Goal: Task Accomplishment & Management: Manage account settings

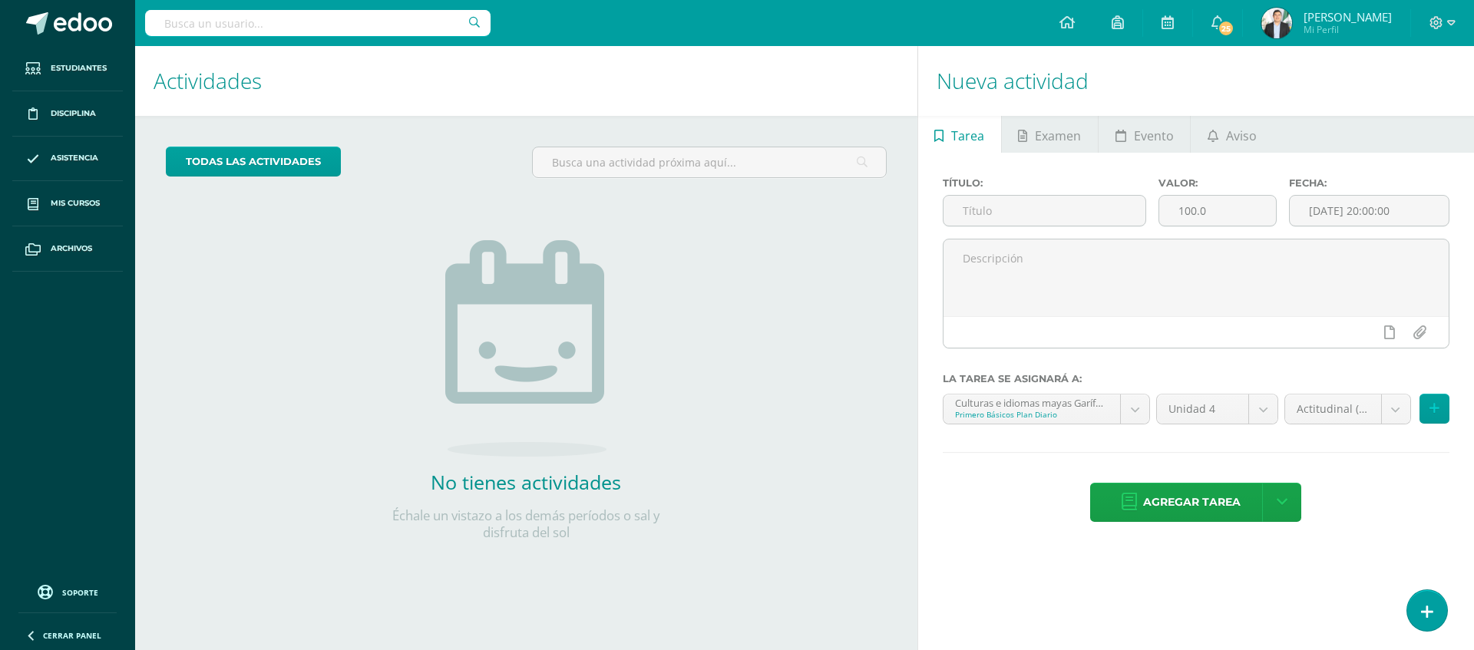
click at [746, 21] on img at bounding box center [1276, 23] width 31 height 31
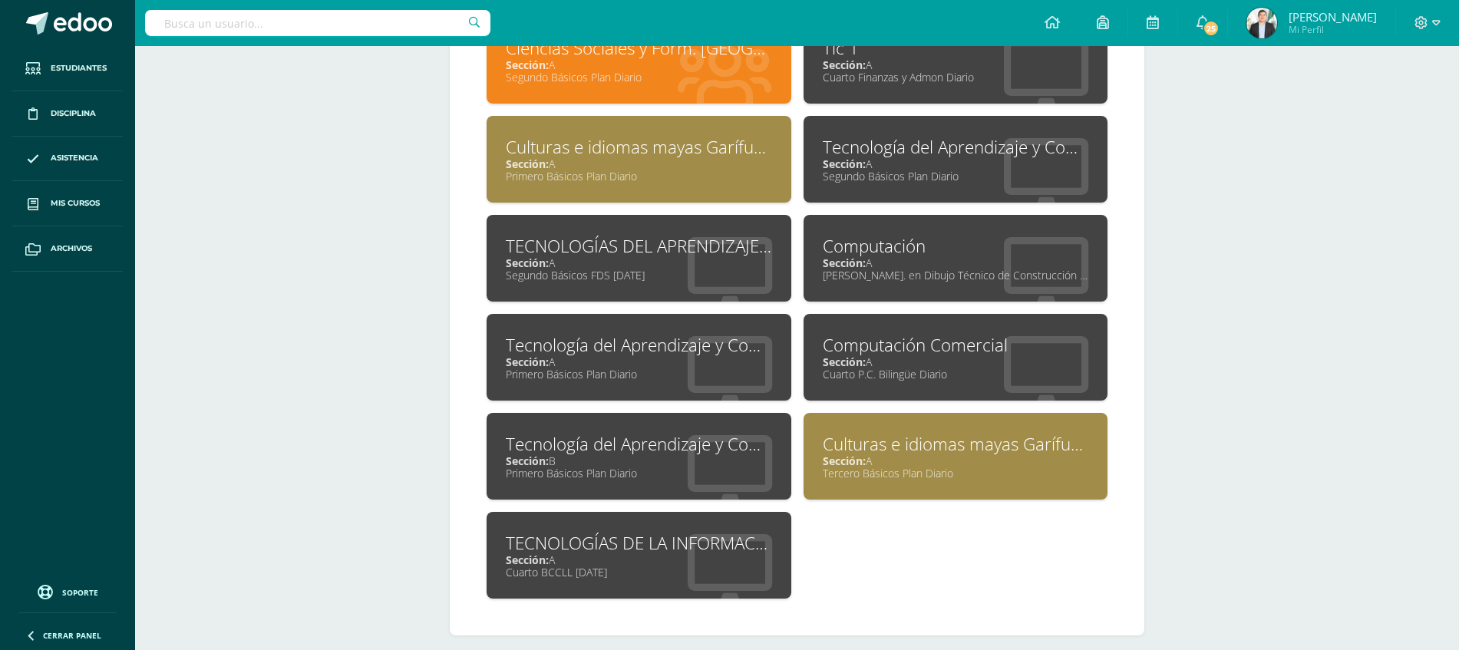
scroll to position [744, 0]
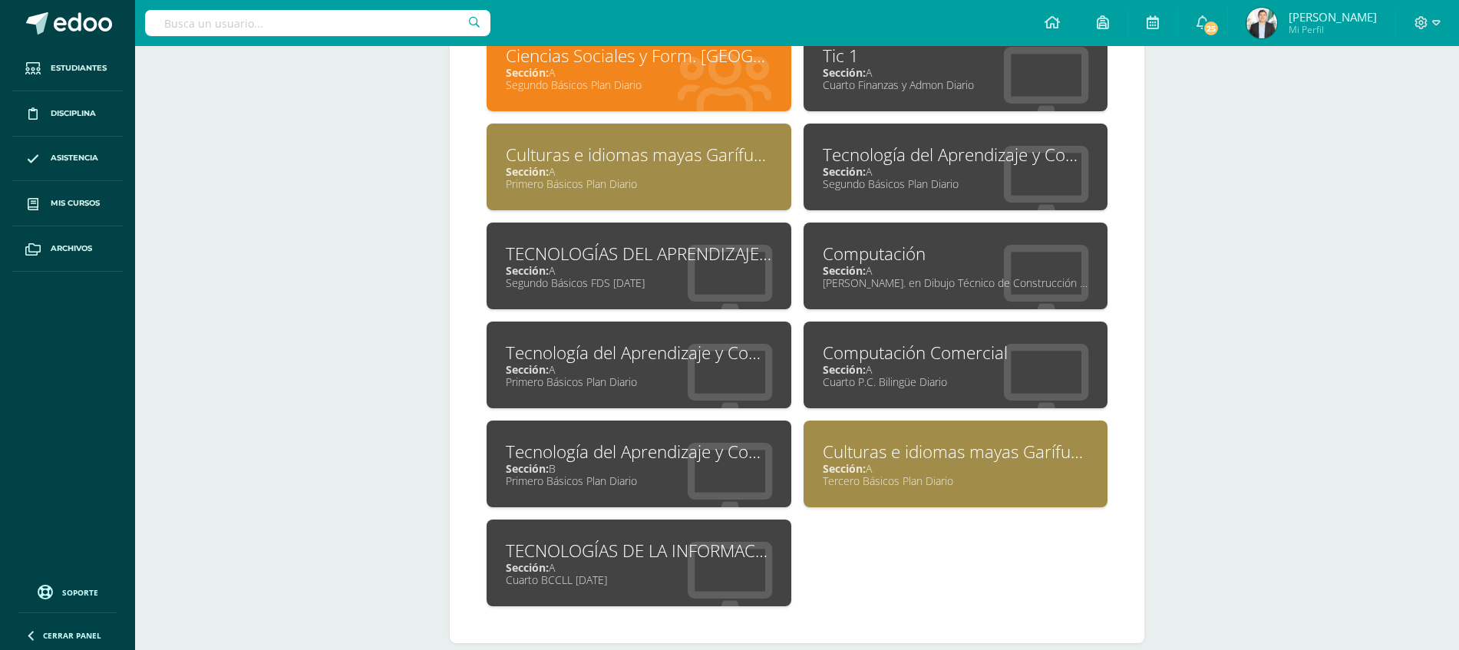
click at [614, 140] on div "Culturas e idiomas mayas Garífuna y Xinca L2 Sección: A Primero Básicos Plan Di…" at bounding box center [639, 167] width 305 height 87
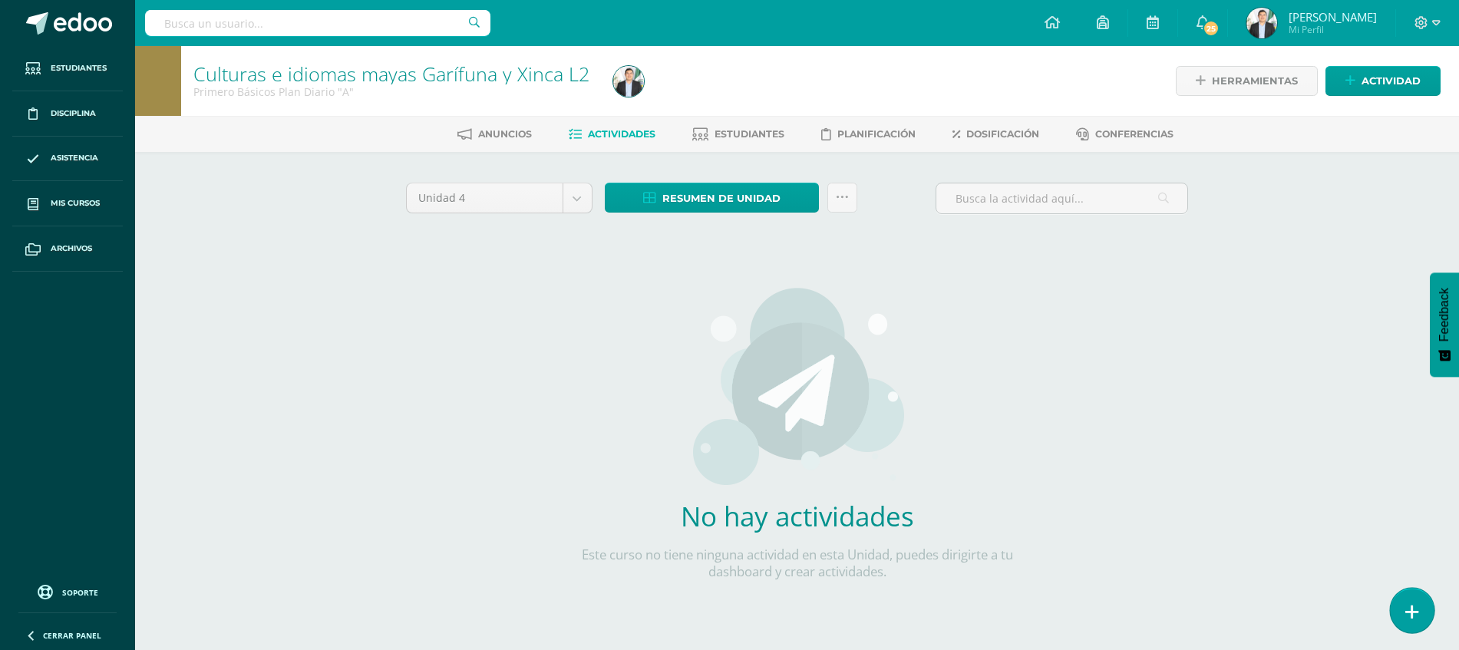
click at [1405, 598] on link at bounding box center [1412, 610] width 44 height 45
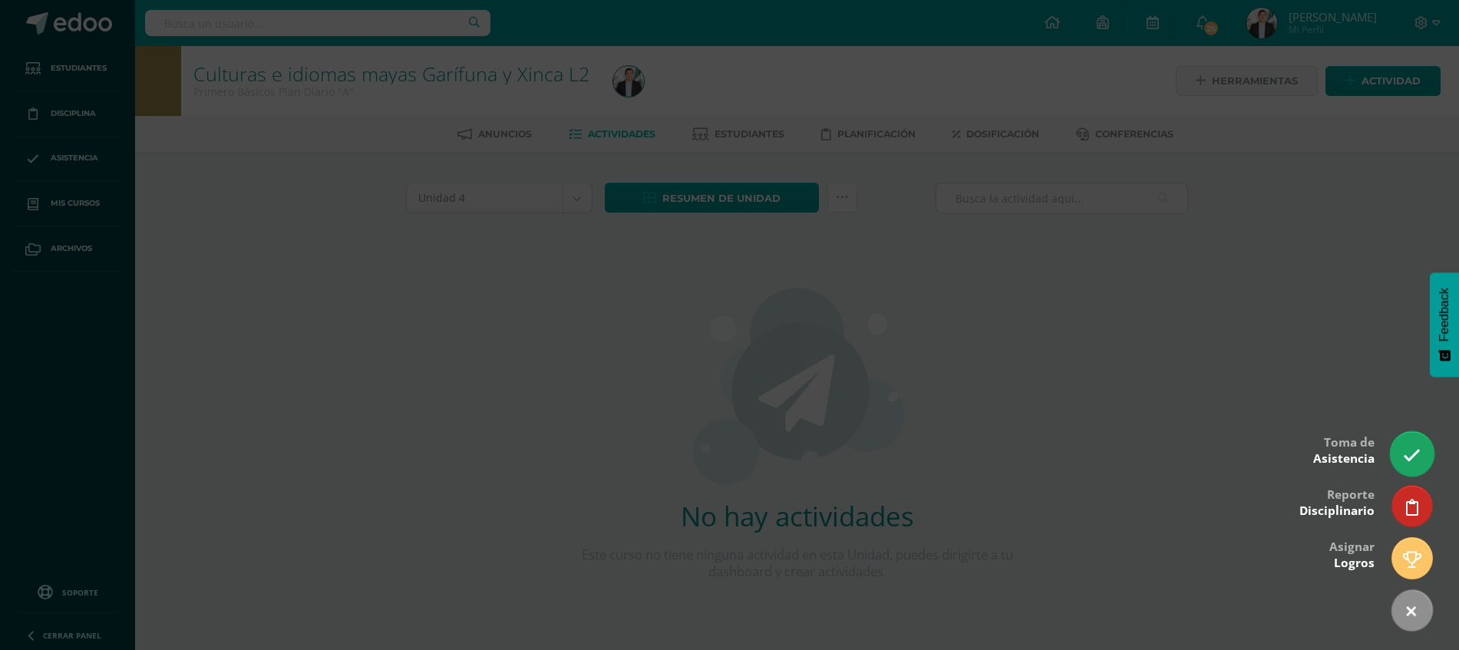
click at [1406, 454] on icon at bounding box center [1412, 456] width 18 height 18
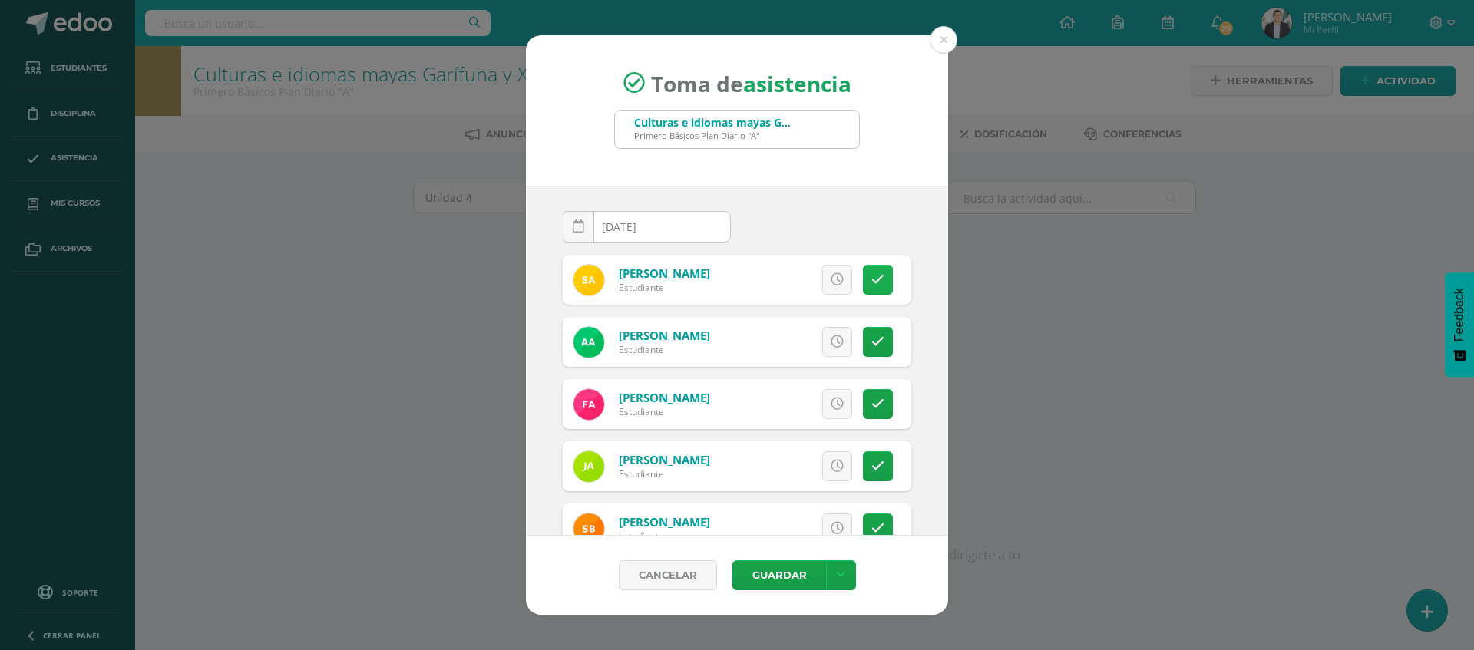
click at [871, 280] on icon at bounding box center [877, 279] width 13 height 13
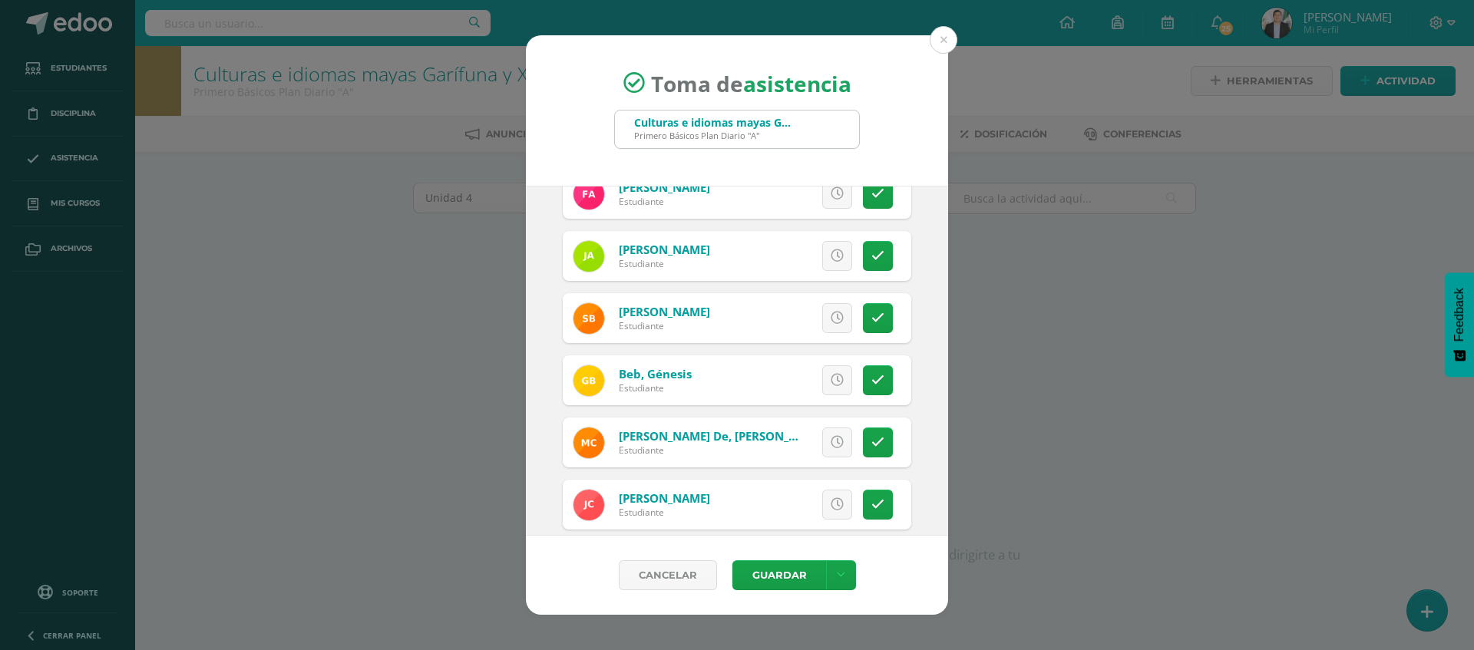
scroll to position [233, 0]
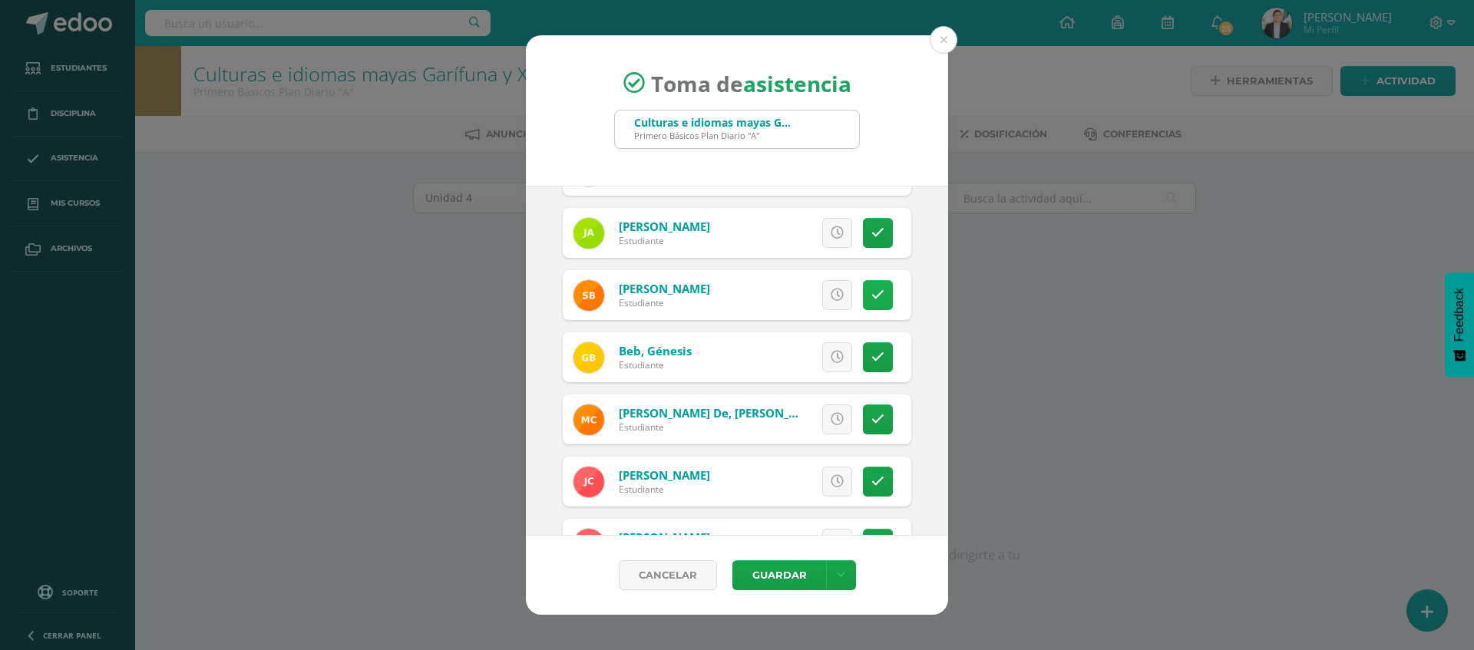
click at [863, 304] on link at bounding box center [878, 295] width 30 height 30
click at [871, 351] on icon at bounding box center [877, 357] width 13 height 13
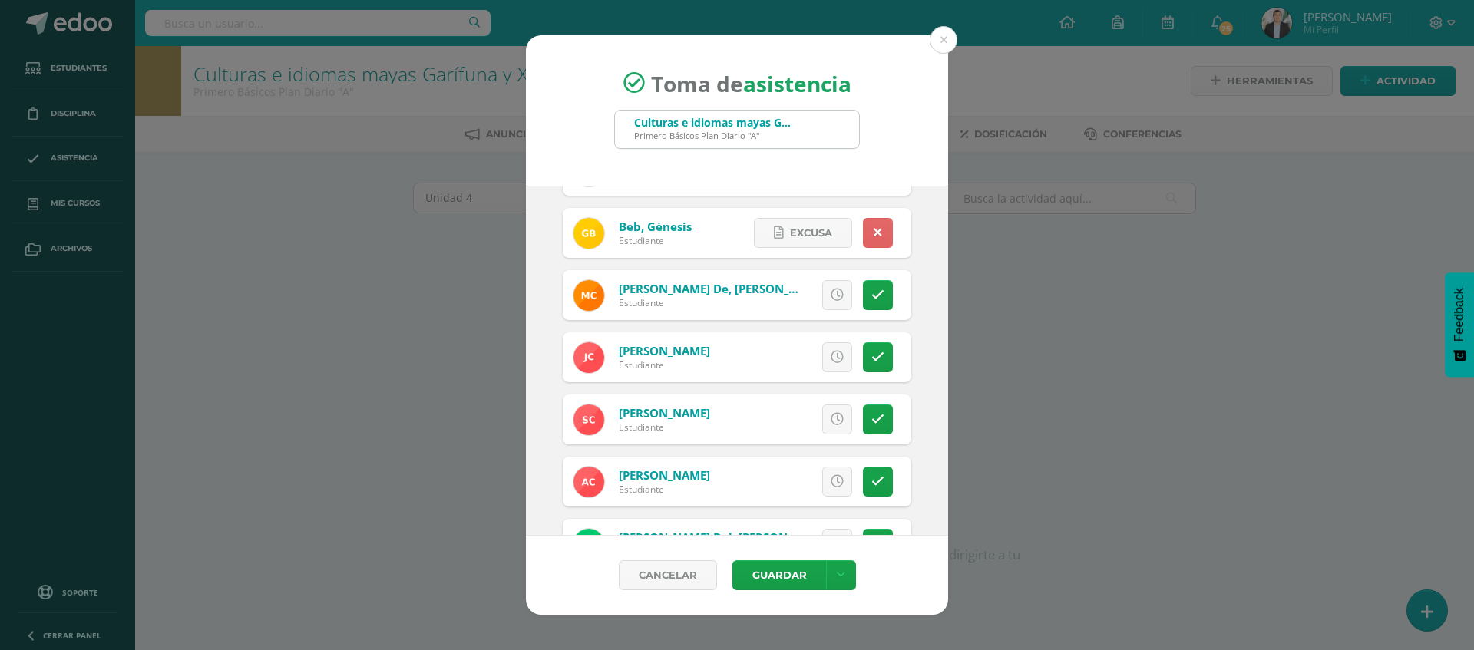
scroll to position [364, 0]
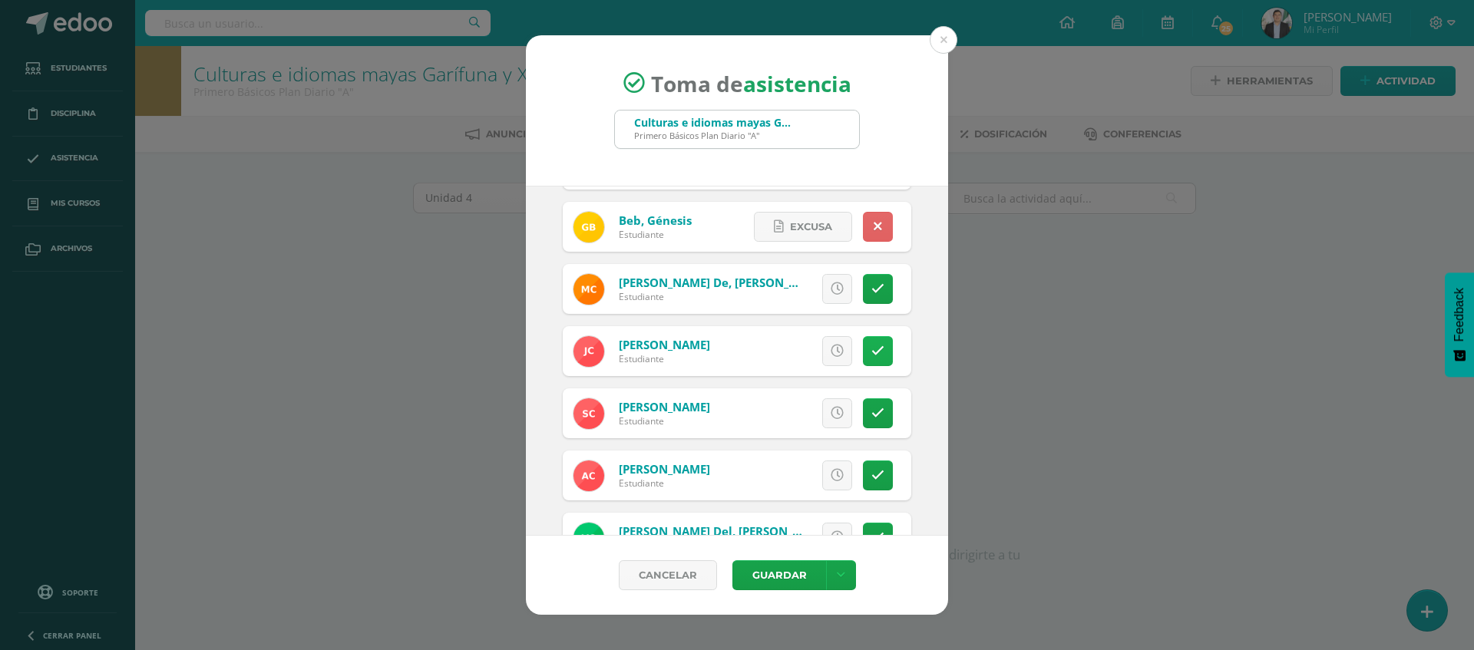
click at [863, 341] on link at bounding box center [878, 351] width 30 height 30
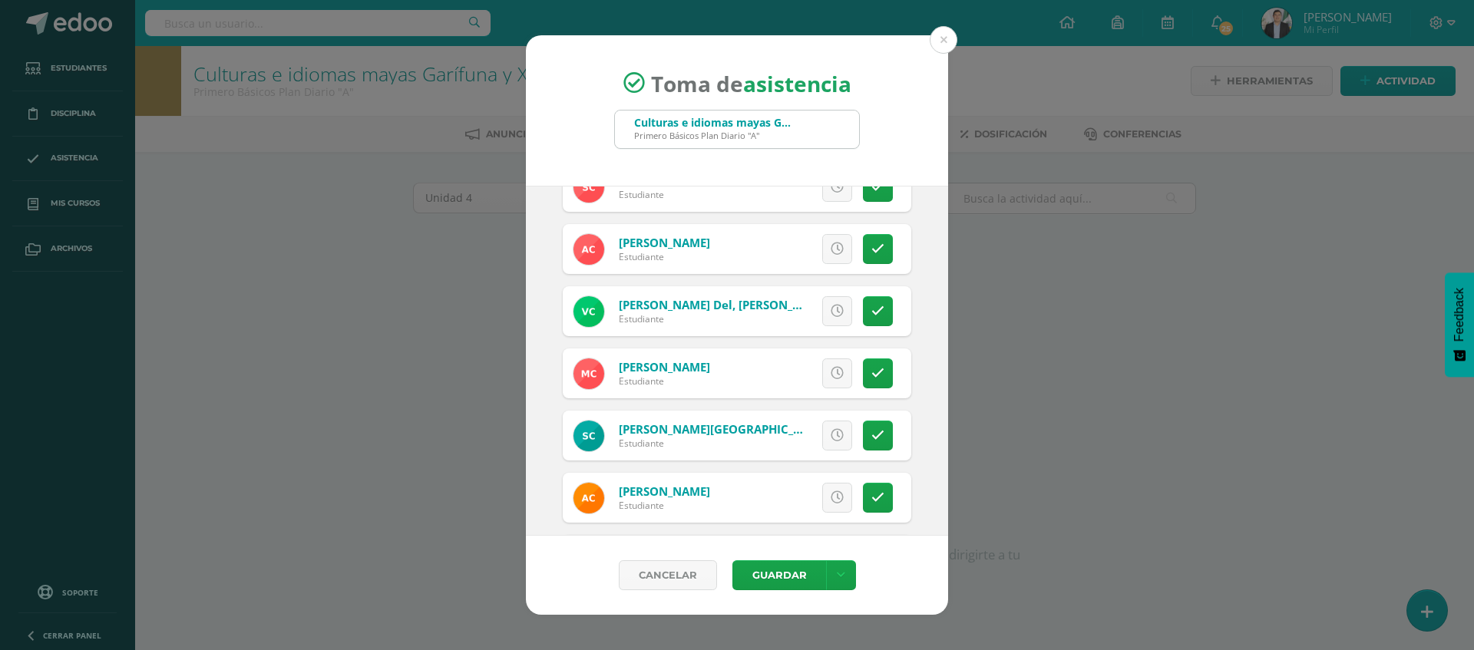
scroll to position [597, 0]
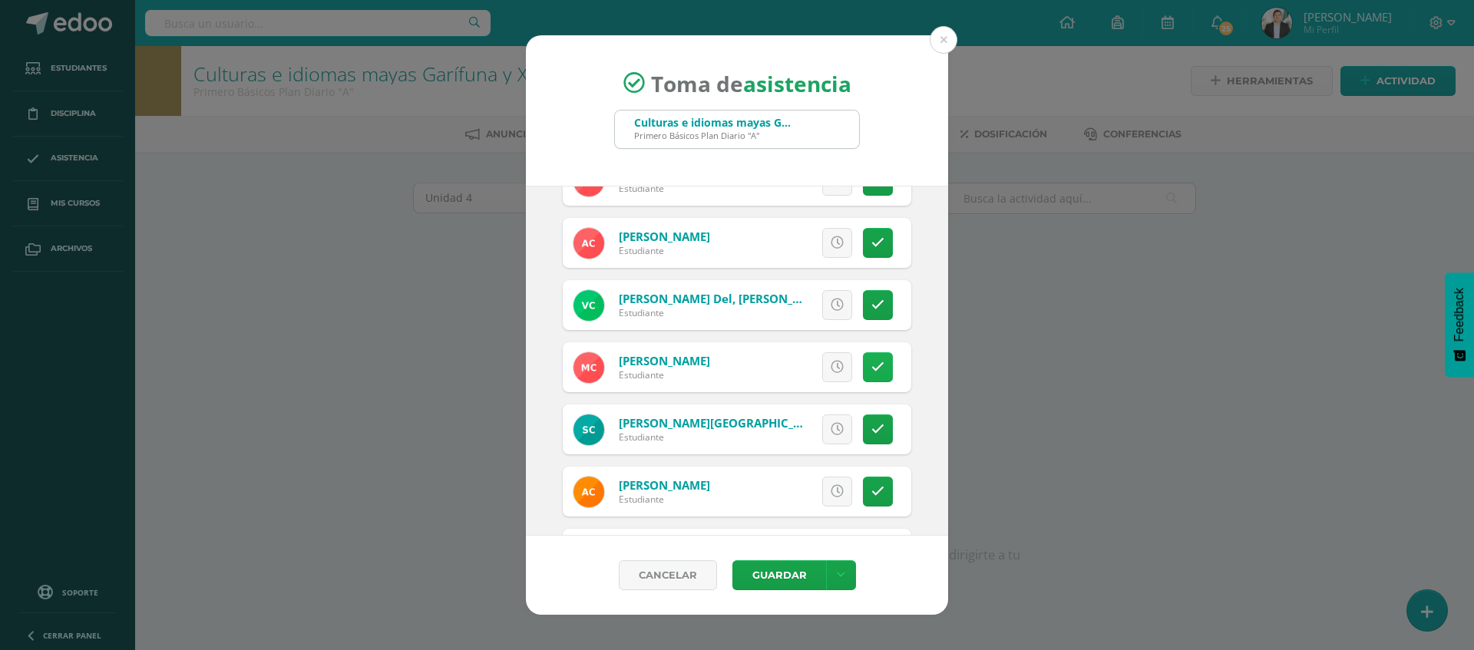
click at [873, 370] on link at bounding box center [878, 367] width 30 height 30
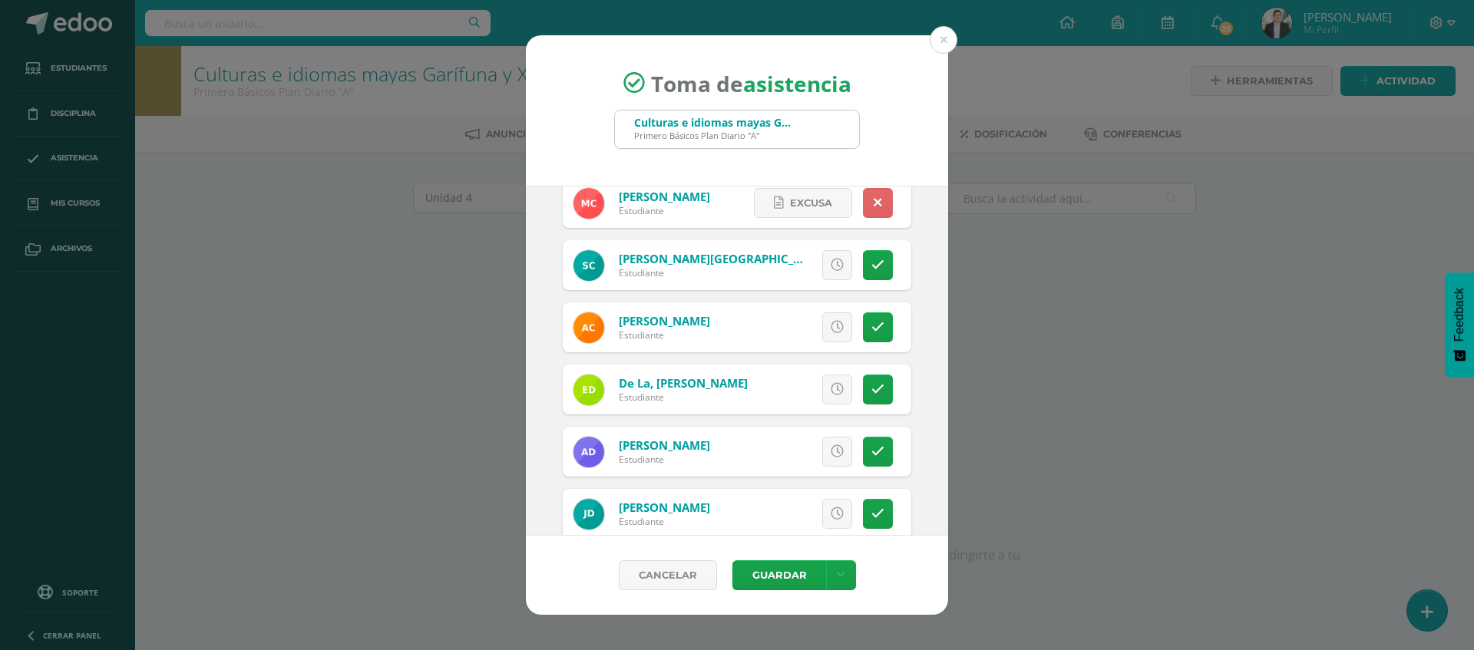
scroll to position [762, 0]
click at [871, 326] on icon at bounding box center [877, 326] width 13 height 13
click at [871, 384] on icon at bounding box center [877, 388] width 13 height 13
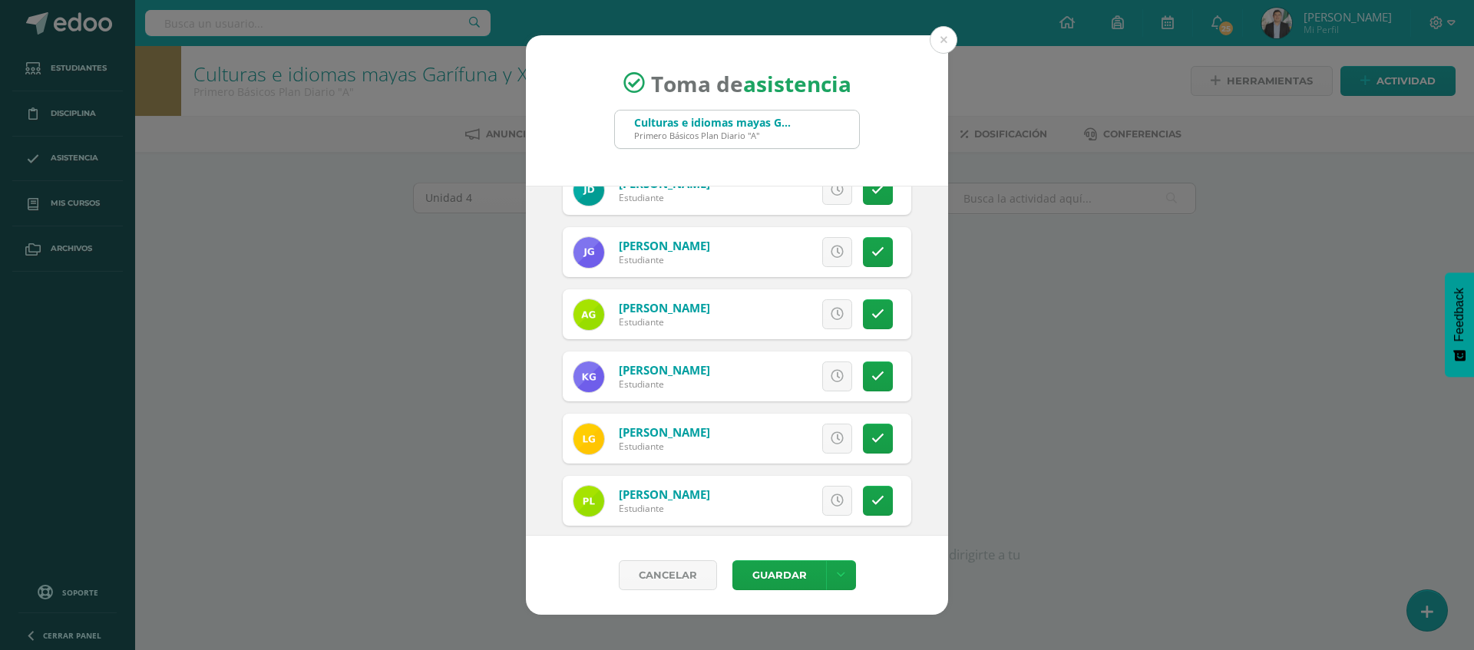
scroll to position [1091, 0]
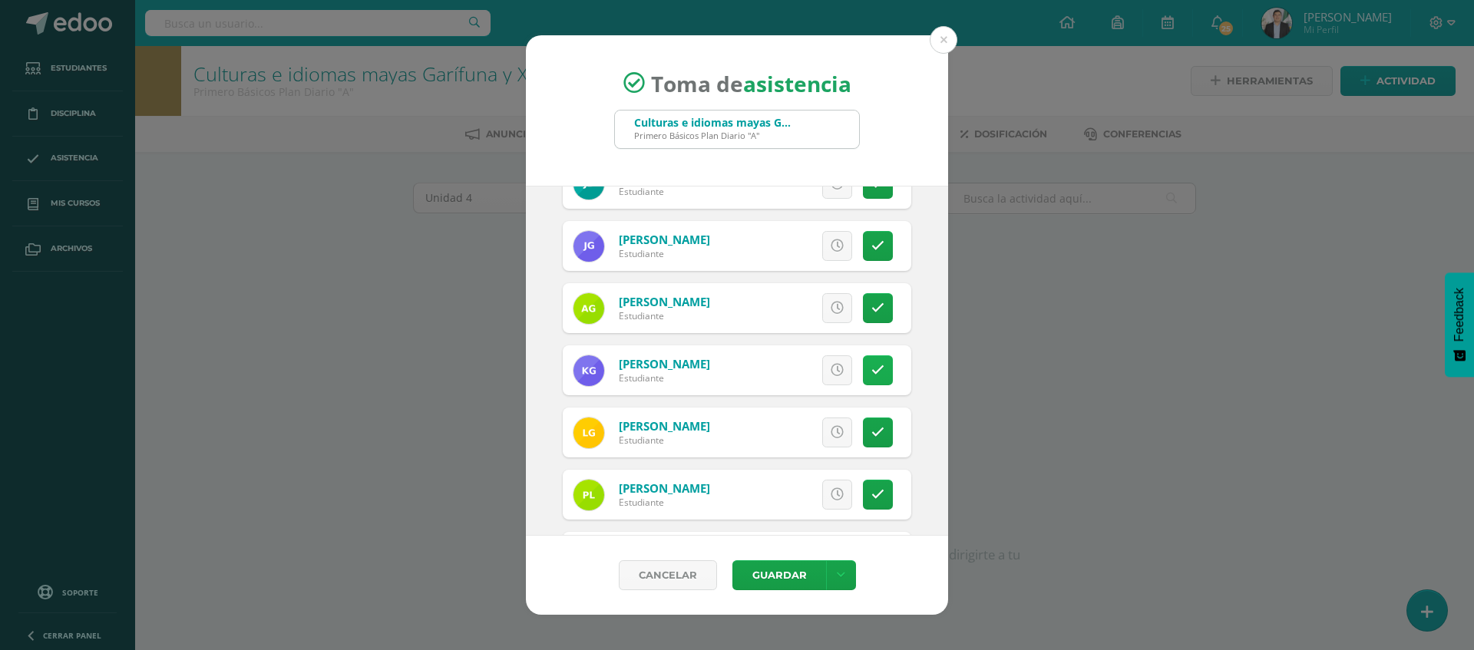
click at [863, 380] on link at bounding box center [878, 370] width 30 height 30
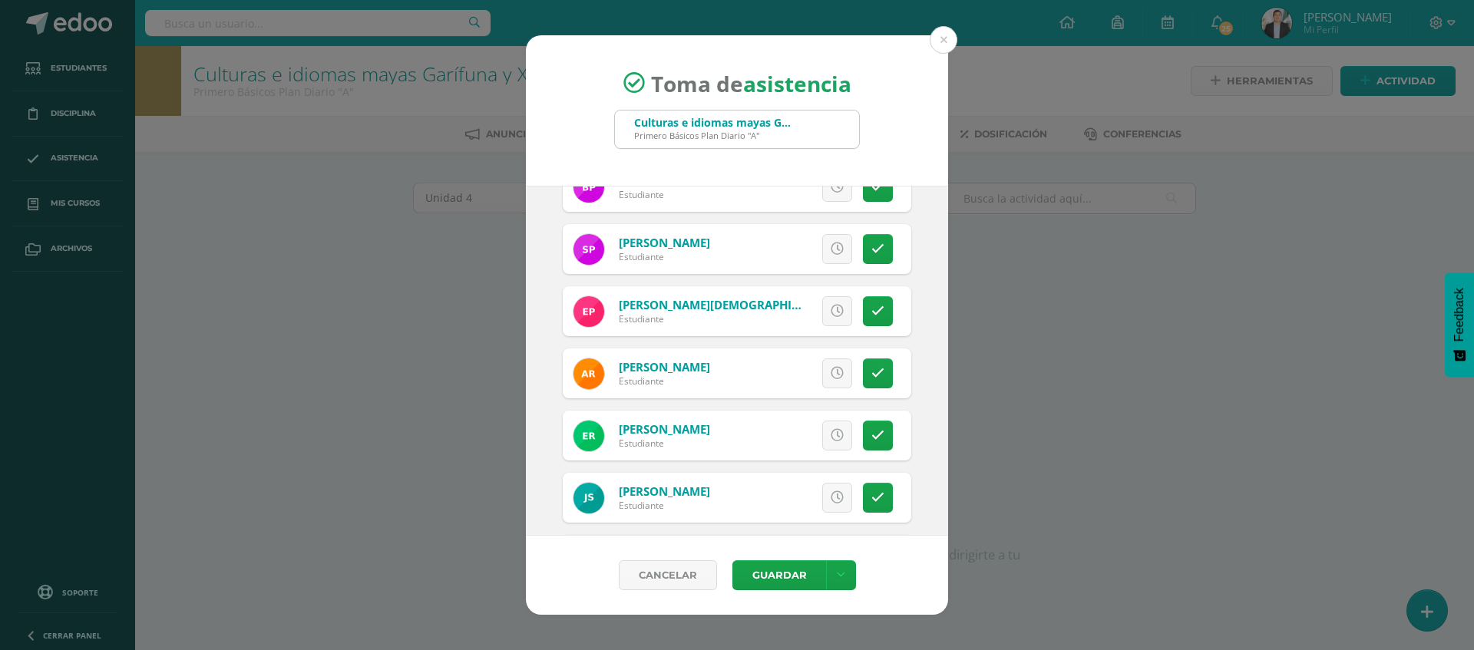
scroll to position [1823, 0]
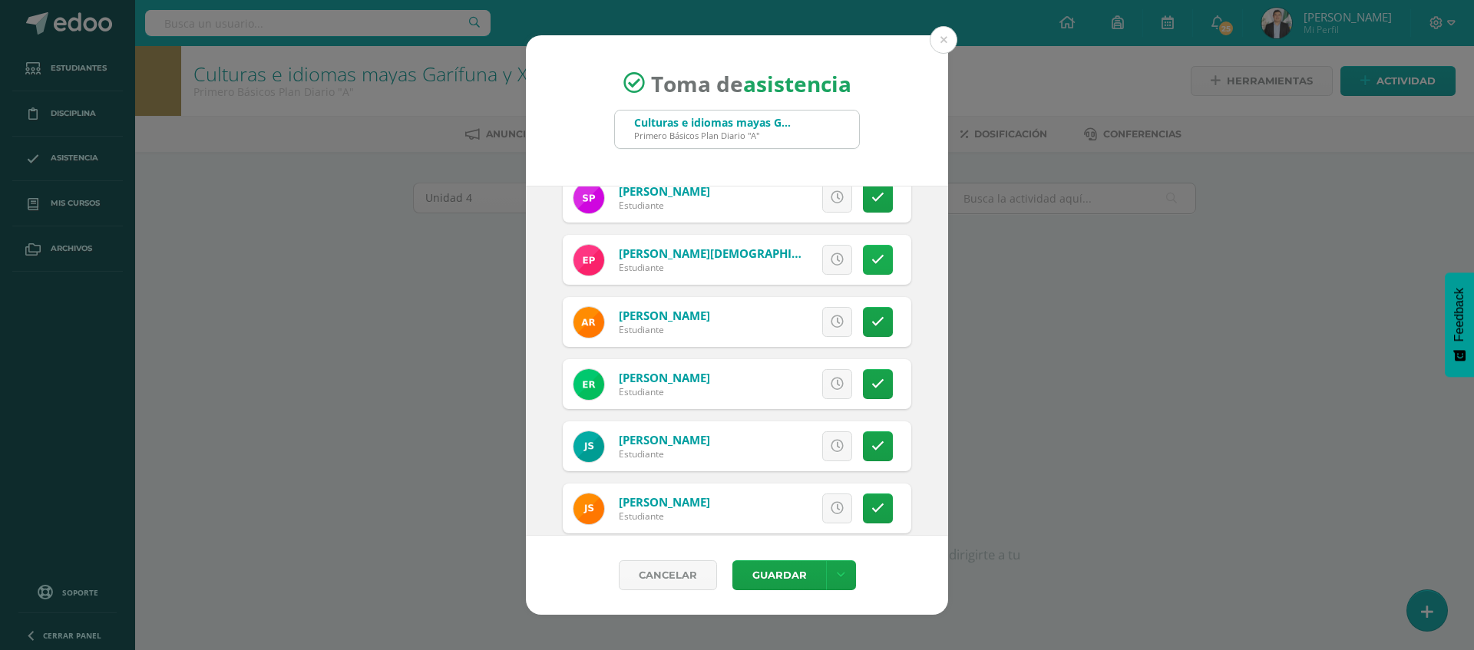
click at [871, 268] on link at bounding box center [878, 260] width 30 height 30
click at [872, 319] on link at bounding box center [878, 322] width 30 height 30
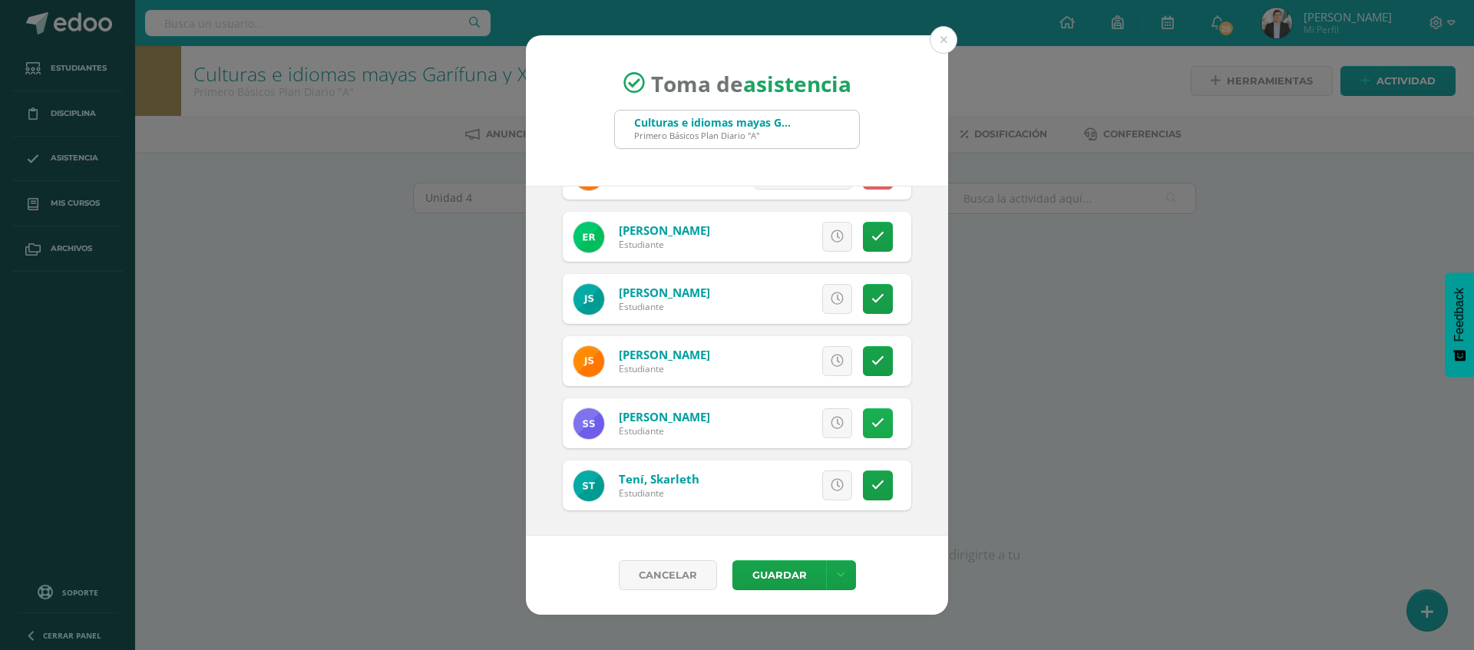
click at [873, 420] on link at bounding box center [878, 423] width 30 height 30
click at [863, 476] on link at bounding box center [878, 486] width 30 height 30
click at [755, 578] on button "Guardar" at bounding box center [779, 575] width 94 height 30
